Goal: Task Accomplishment & Management: Manage account settings

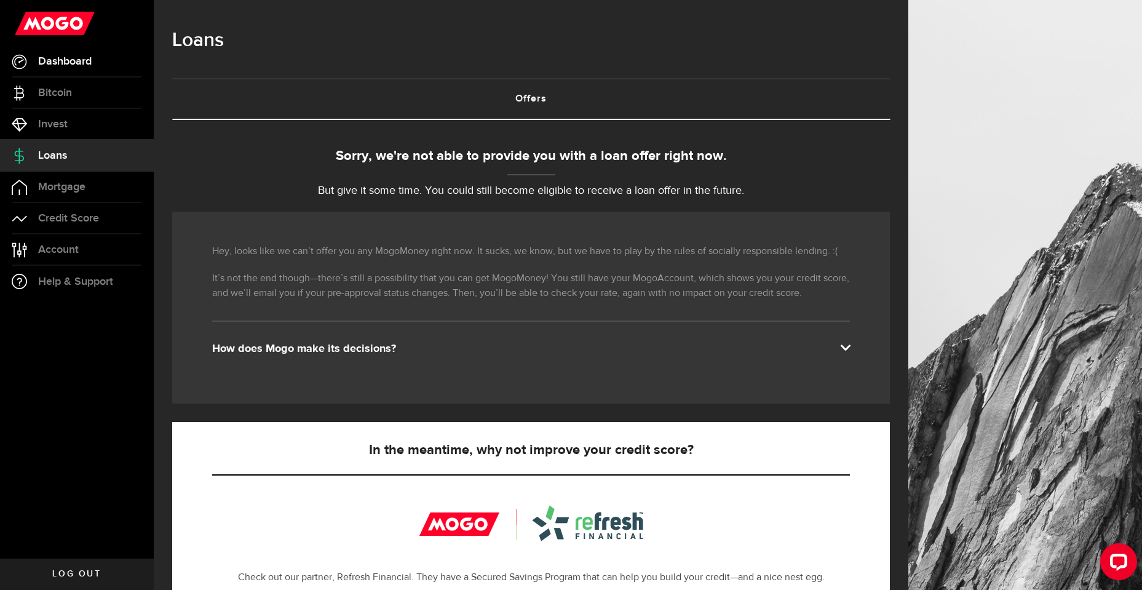
click at [56, 64] on span "Dashboard" at bounding box center [65, 61] width 54 height 11
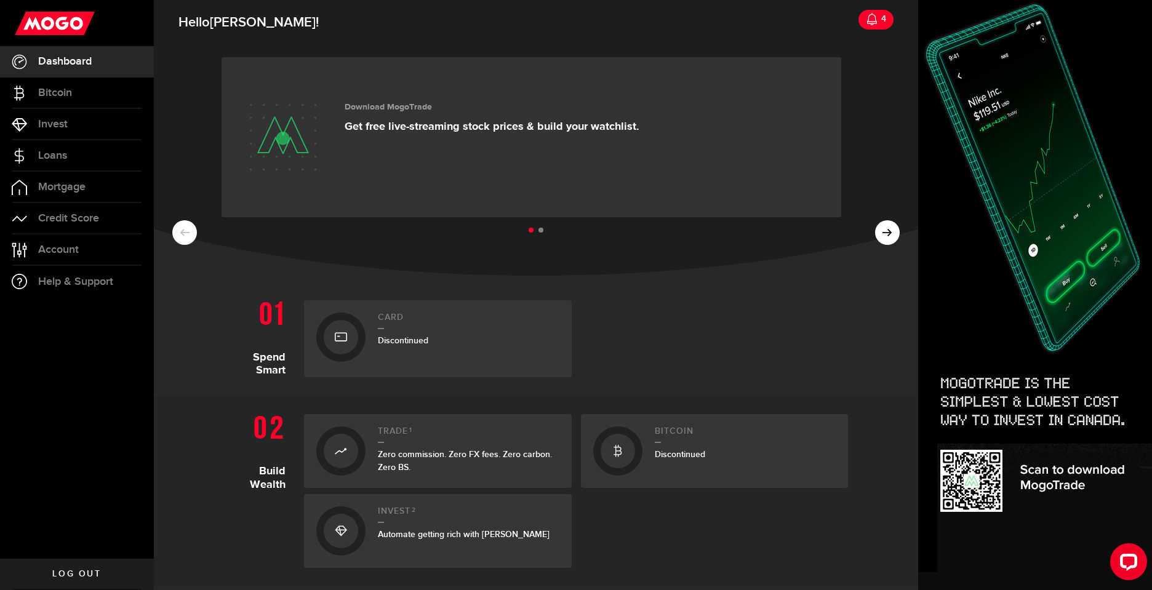
click at [867, 20] on icon at bounding box center [872, 19] width 12 height 12
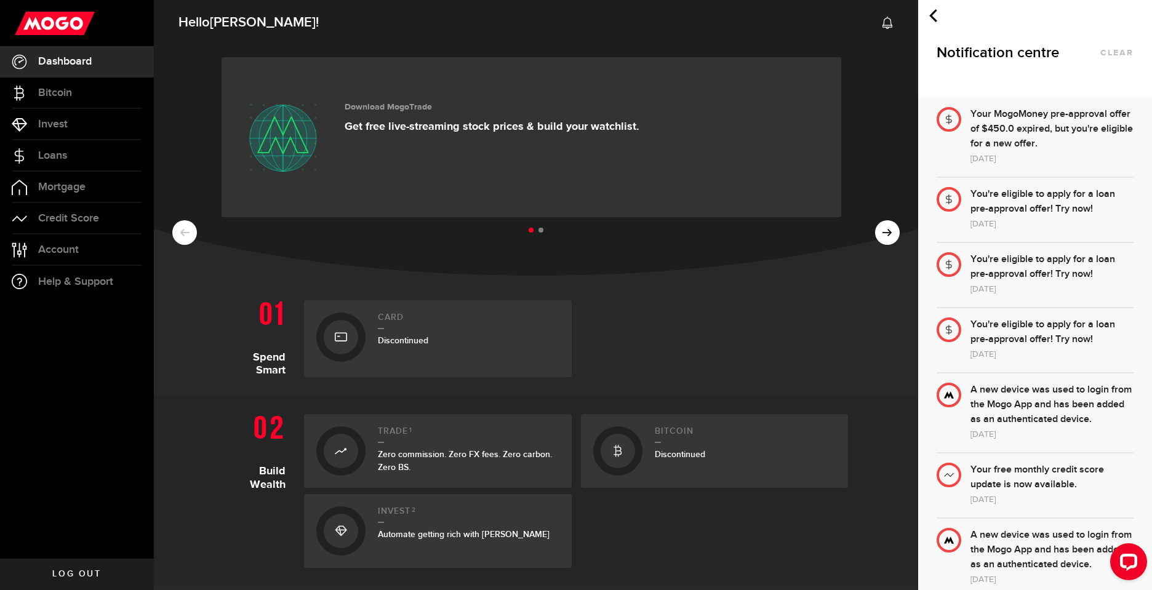
click at [1035, 126] on div "Your MogoMoney pre-approval offer of $450.0 expired, but you're eligible for a …" at bounding box center [1051, 129] width 163 height 44
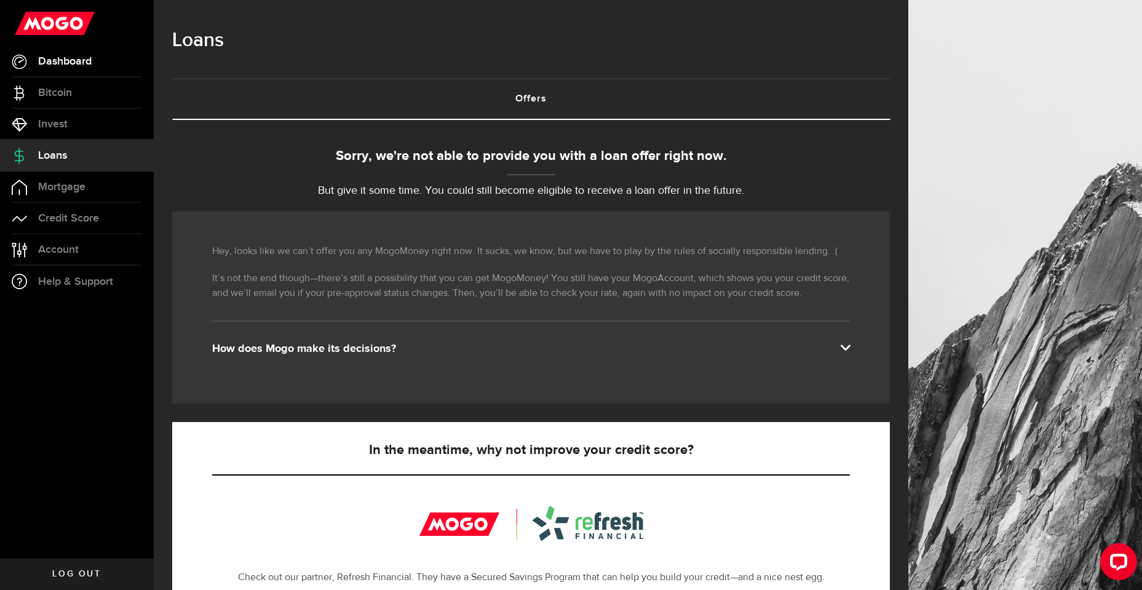
click at [60, 58] on span "Dashboard" at bounding box center [65, 61] width 54 height 11
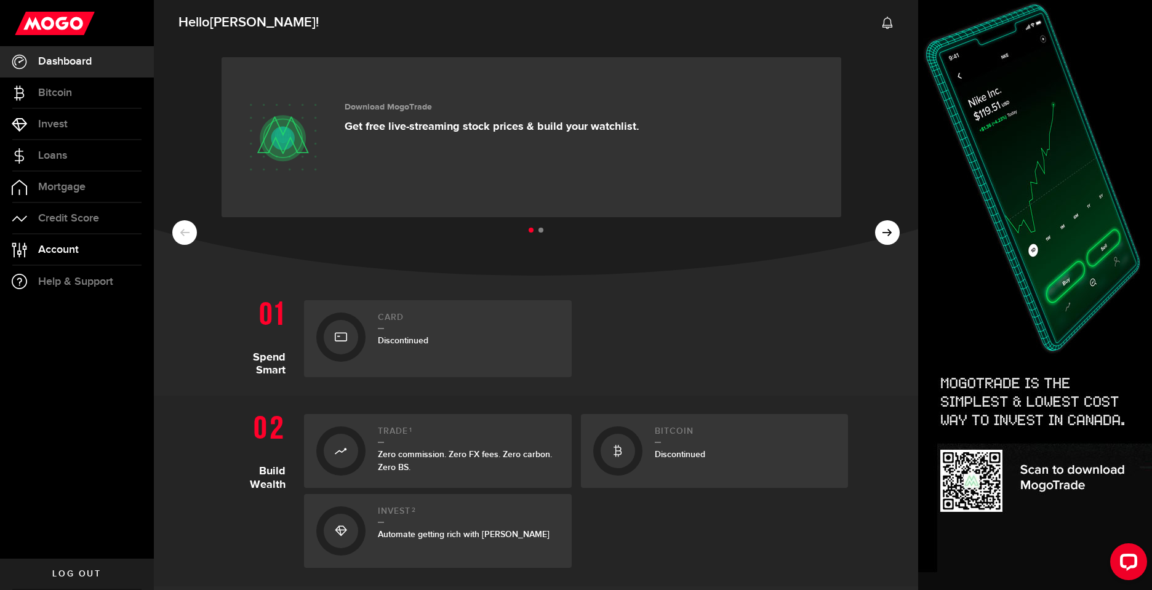
click at [64, 247] on span "Account" at bounding box center [58, 249] width 41 height 11
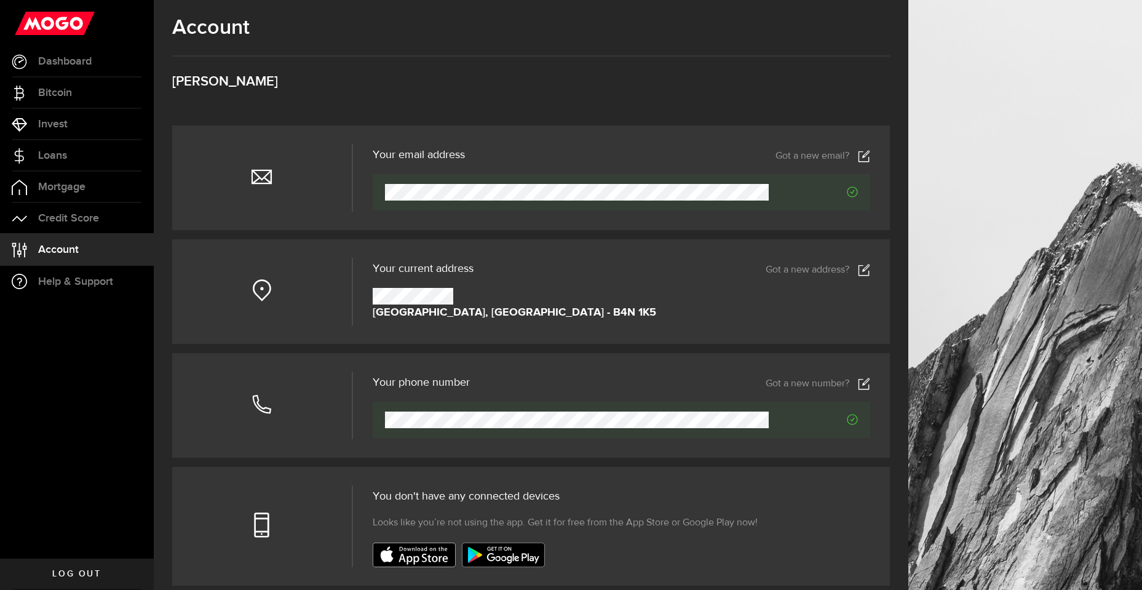
click at [63, 576] on span "Log out" at bounding box center [76, 574] width 49 height 9
